Goal: Go to known website: Access a specific website the user already knows

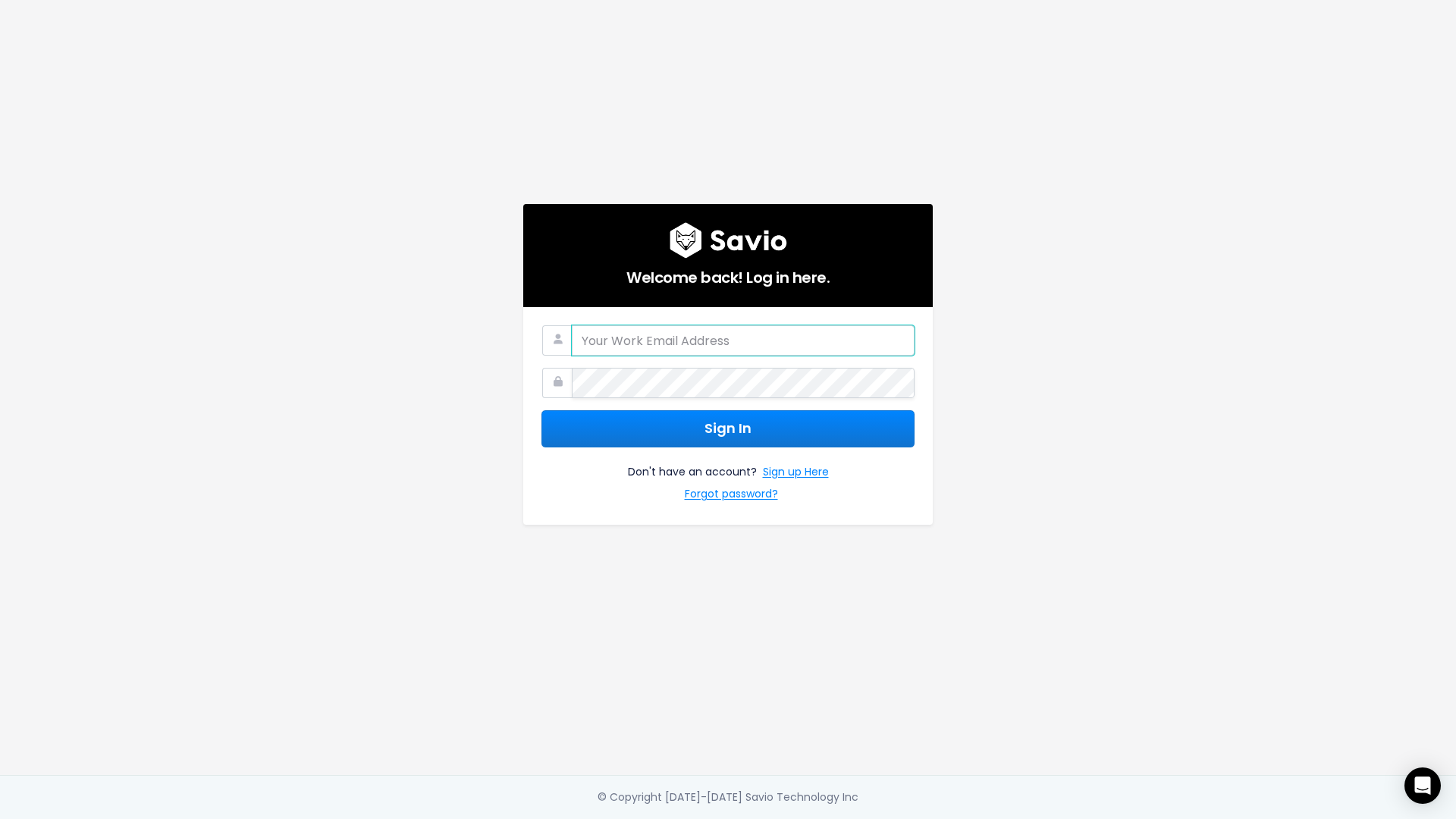
type input "[EMAIL_ADDRESS][DOMAIN_NAME]"
click at [749, 438] on button "Sign In" at bounding box center [728, 429] width 373 height 37
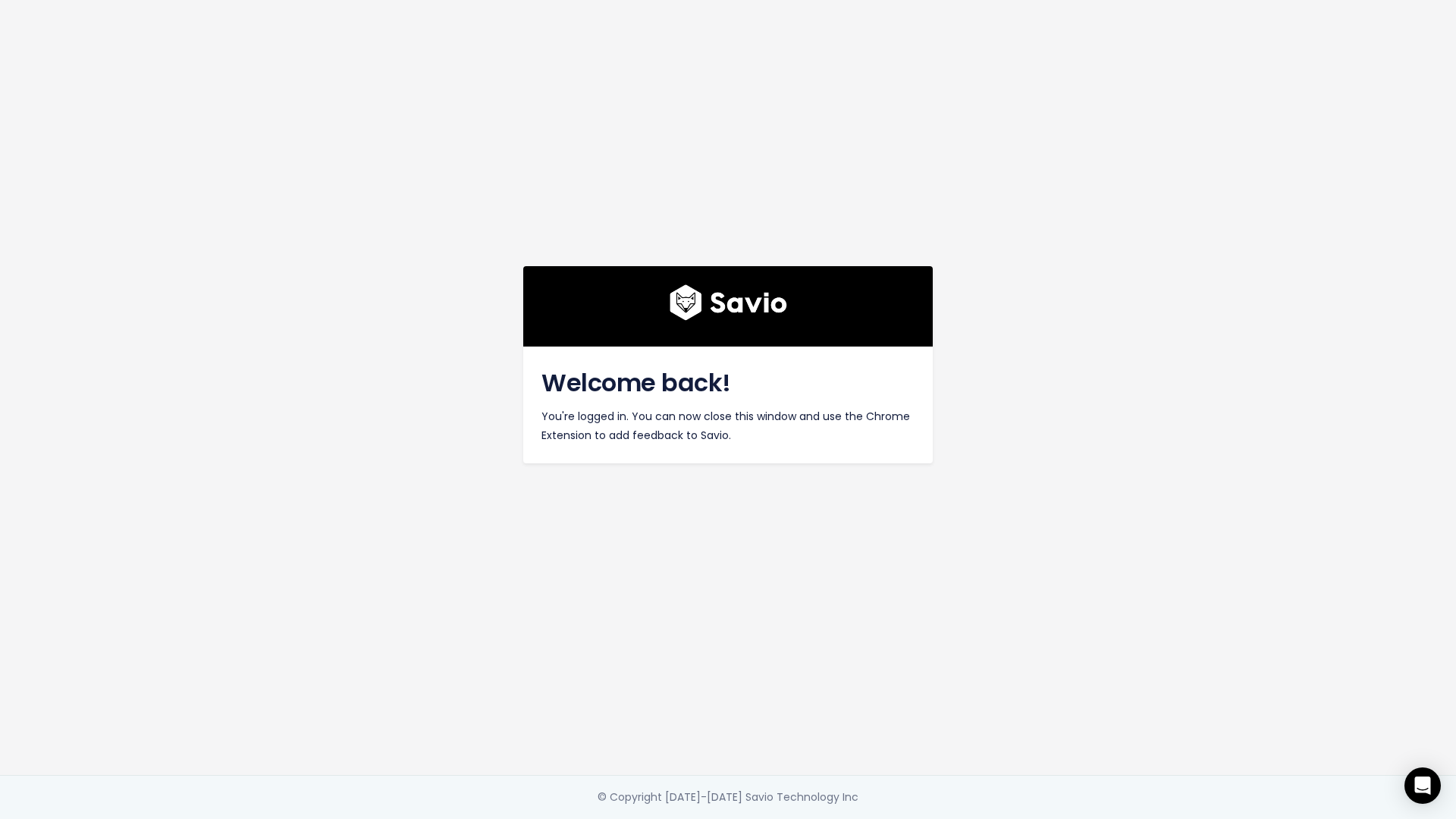
click at [833, 514] on div "Welcome back! You're logged in. You can now close this window and use the Chrom…" at bounding box center [728, 388] width 864 height 775
click at [1357, 318] on main "Welcome back! You're logged in. You can now close this window and use the Chrom…" at bounding box center [728, 410] width 1456 height 819
click at [222, 199] on main "Welcome back! You're logged in. You can now close this window and use the Chrom…" at bounding box center [728, 410] width 1456 height 819
